Goal: Navigation & Orientation: Understand site structure

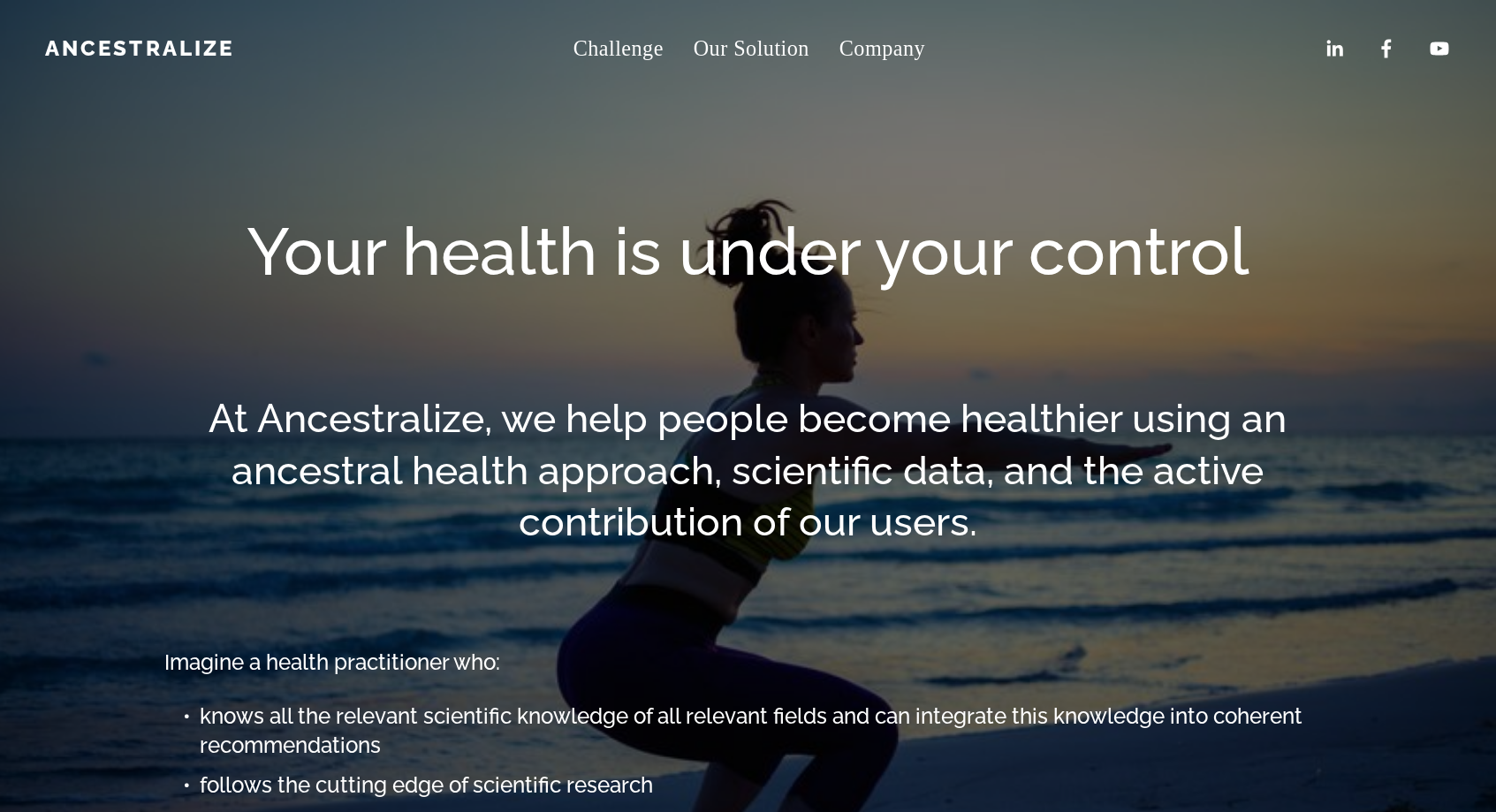
click at [0, 0] on span "About" at bounding box center [0, 0] width 0 height 0
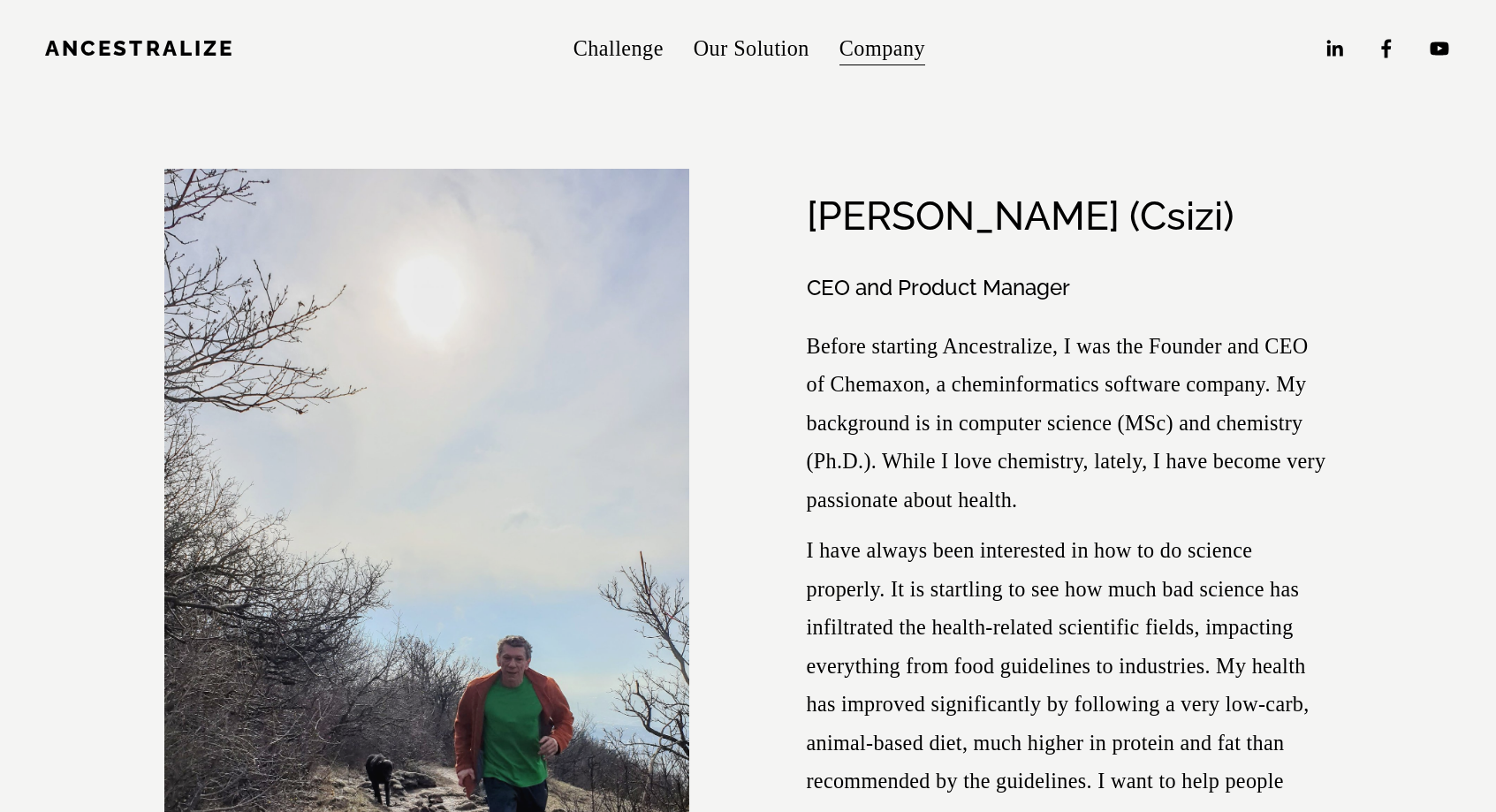
click at [605, 46] on link "Challenge" at bounding box center [618, 47] width 90 height 42
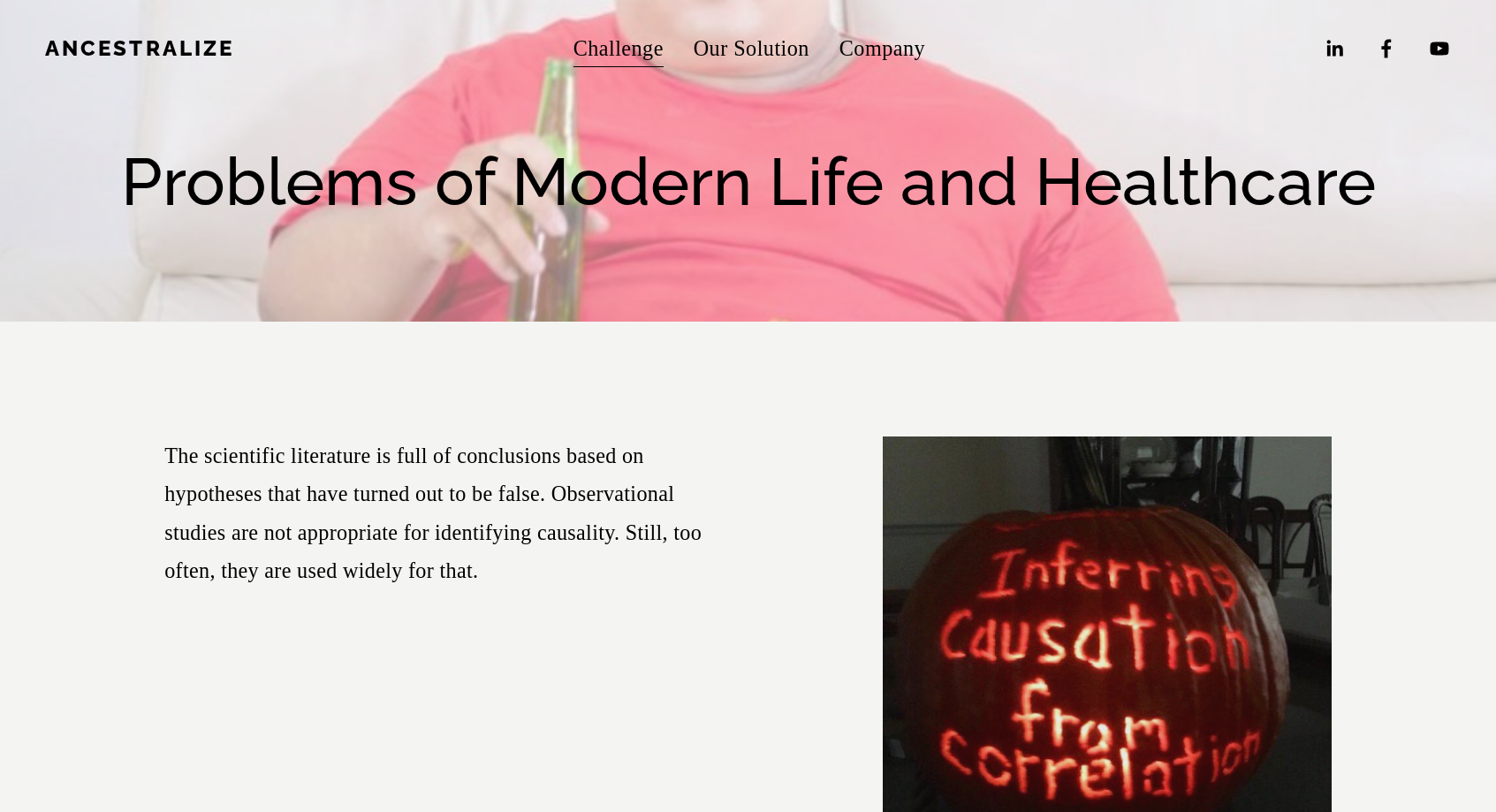
click at [760, 40] on link "Our Solution" at bounding box center [751, 47] width 115 height 42
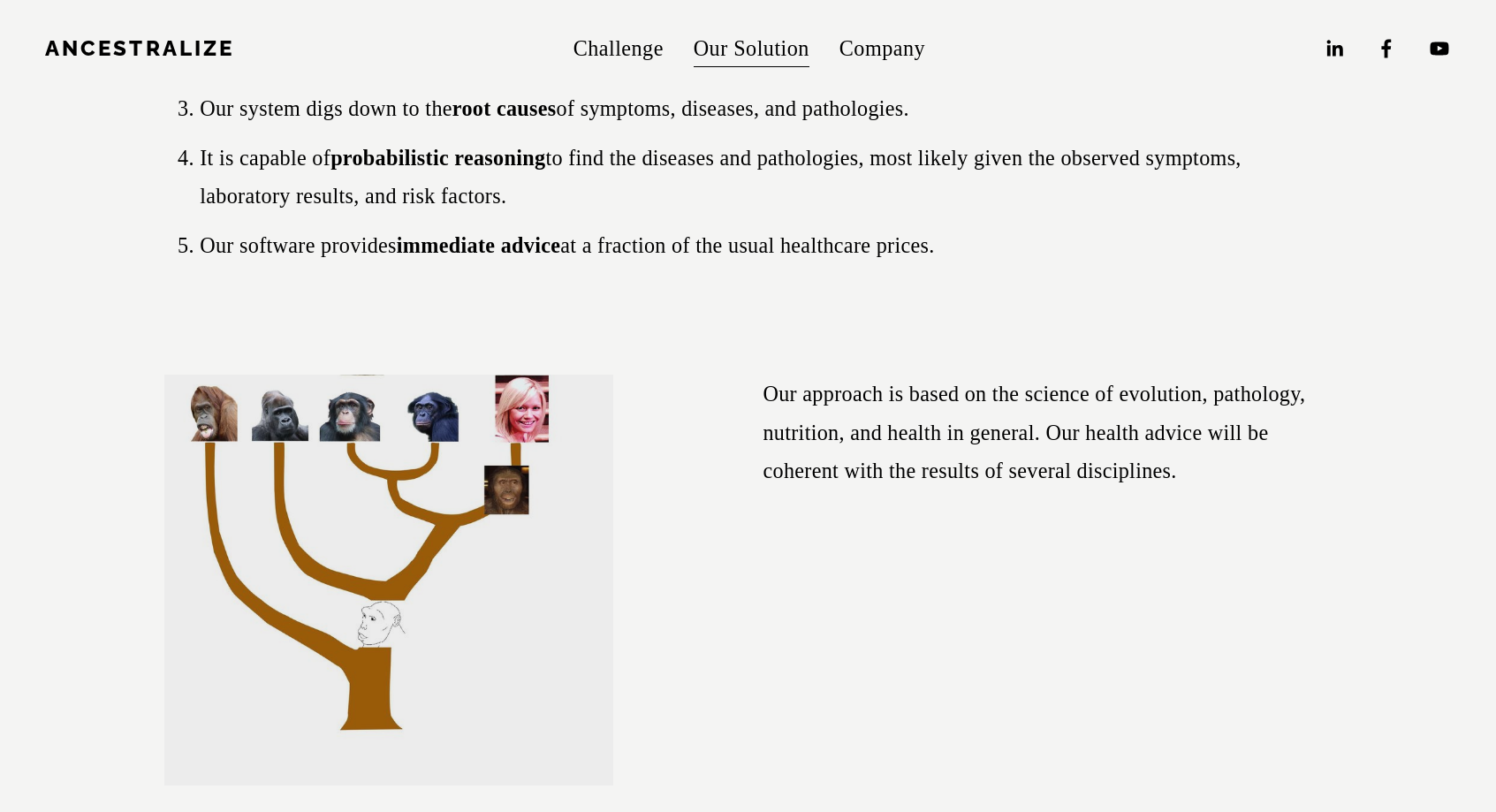
scroll to position [808, 0]
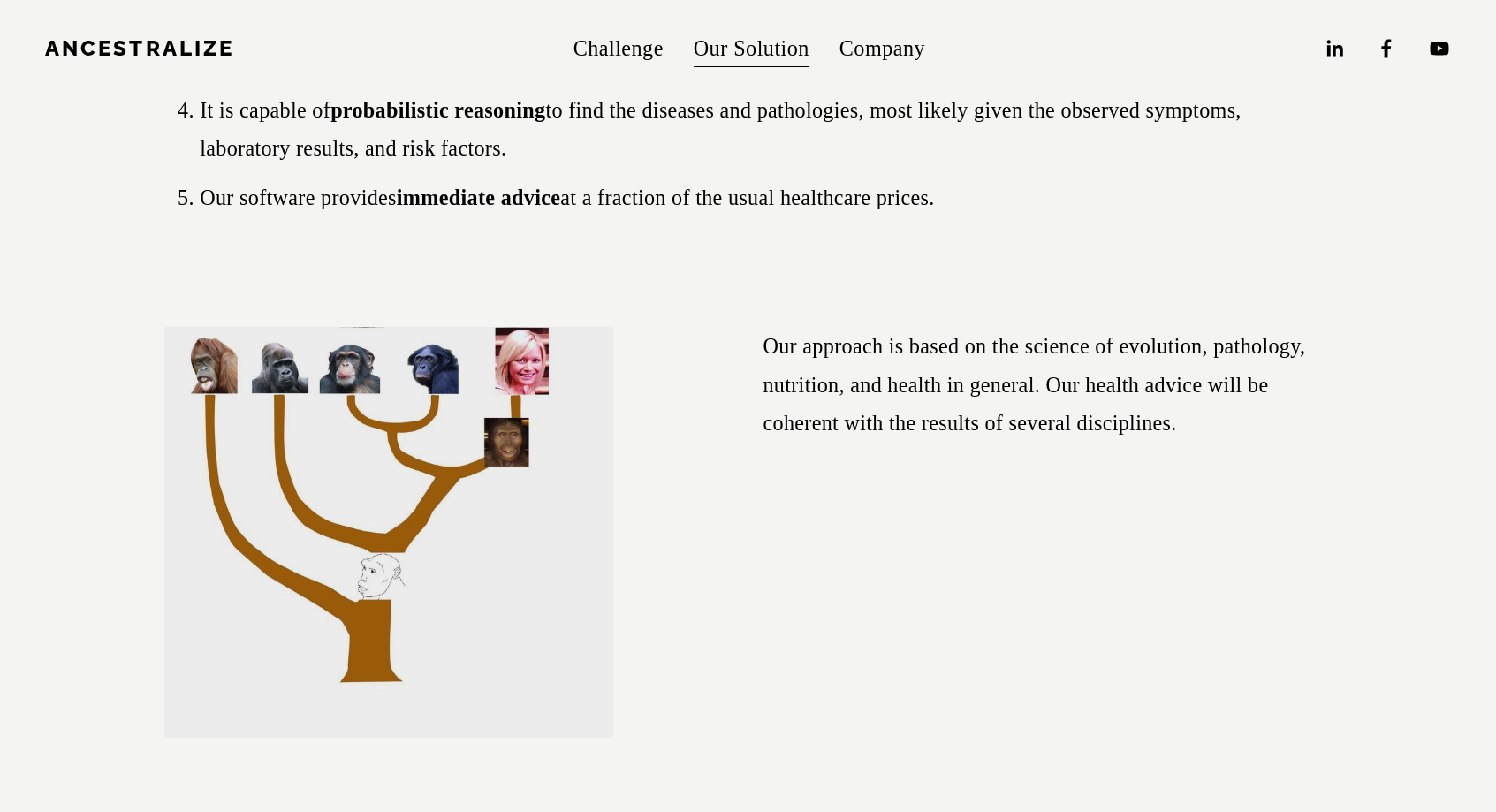
click at [876, 44] on span "Company" at bounding box center [883, 48] width 86 height 38
click at [0, 0] on span "About" at bounding box center [0, 0] width 0 height 0
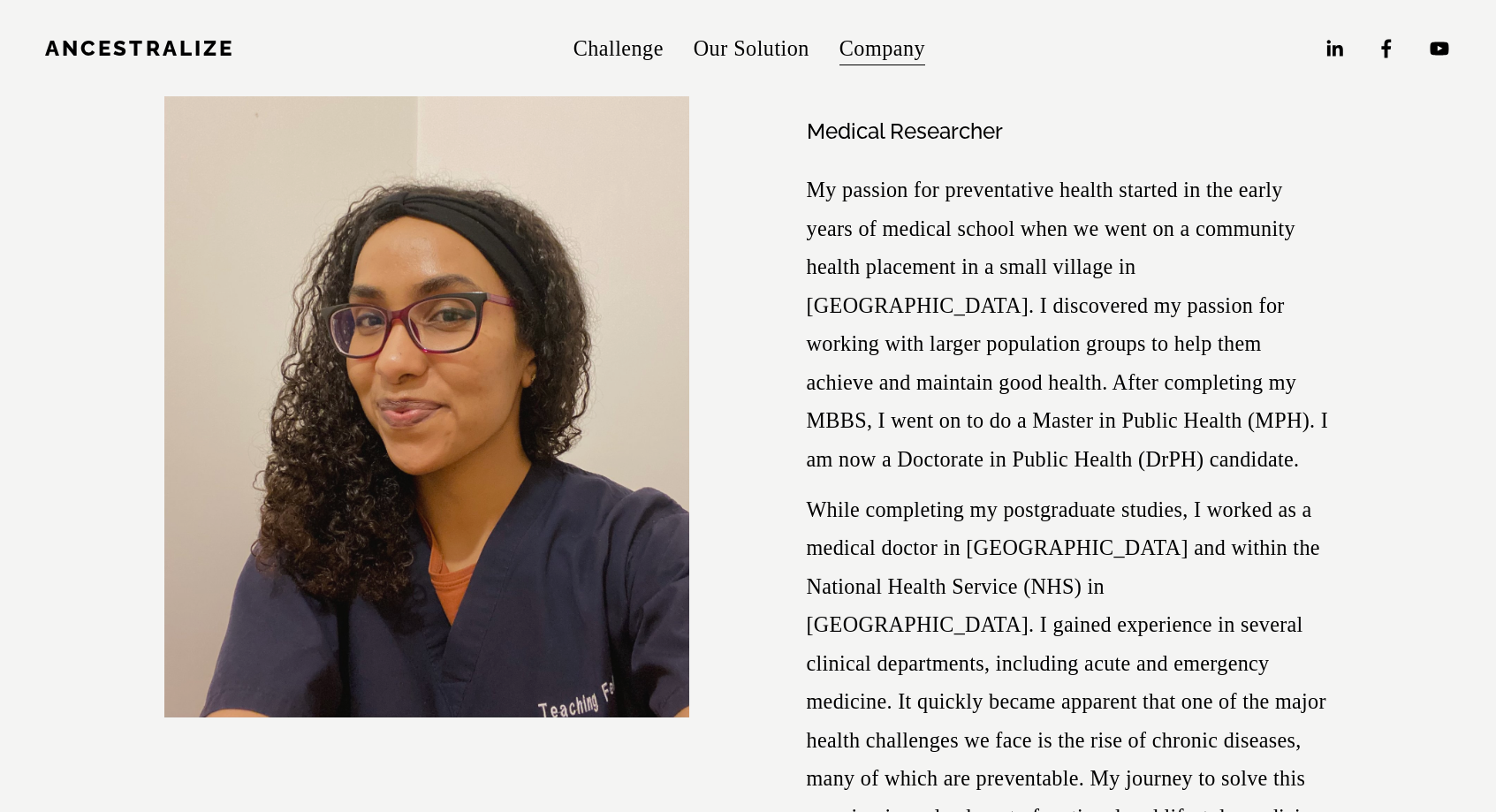
scroll to position [6362, 0]
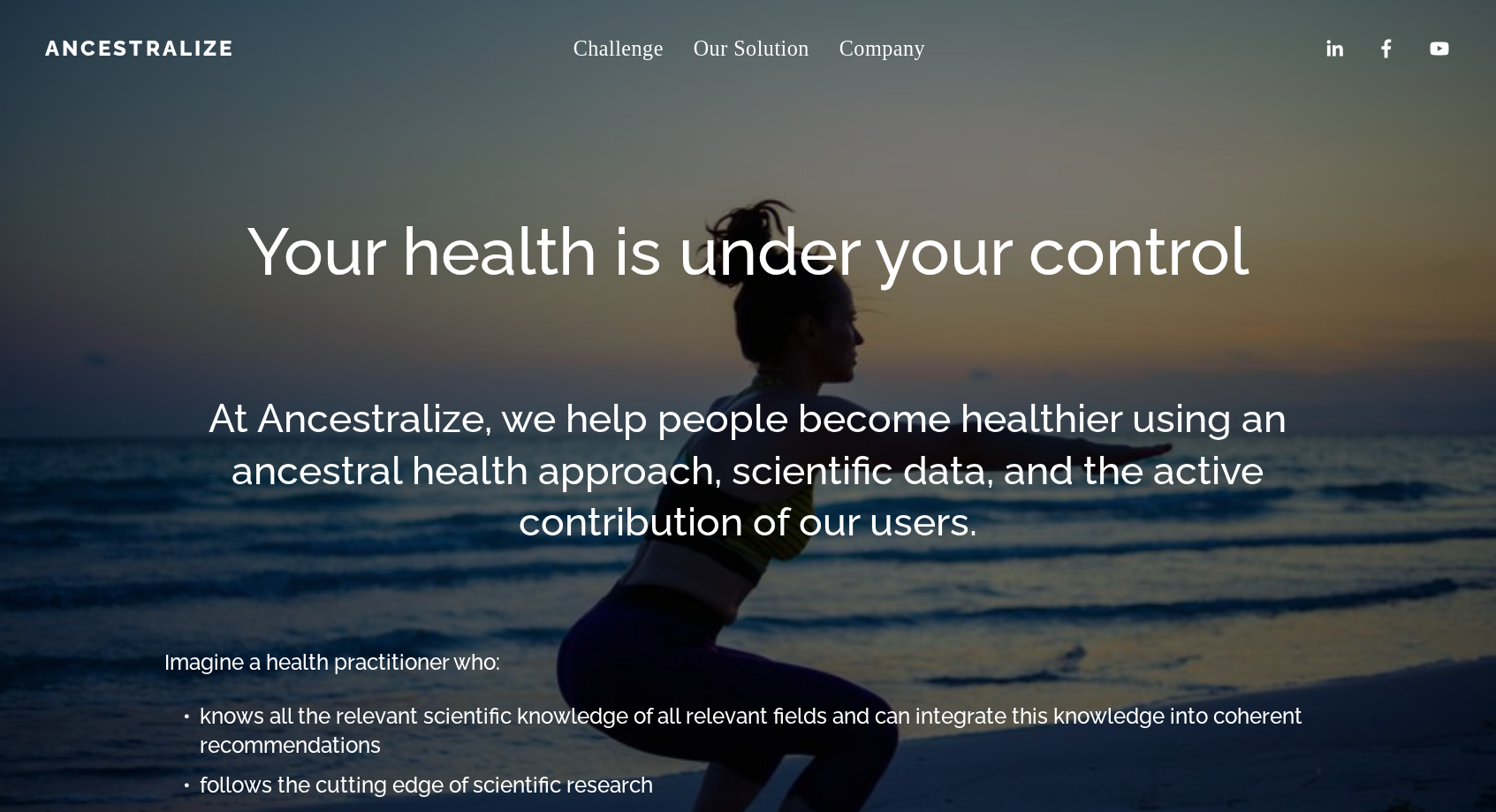
click at [0, 0] on span "About" at bounding box center [0, 0] width 0 height 0
